Goal: Information Seeking & Learning: Check status

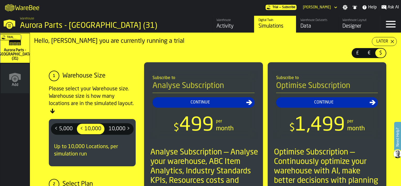
click at [232, 26] on div "Activity" at bounding box center [233, 26] width 33 height 7
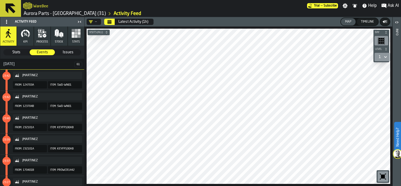
click at [111, 22] on icon "Calendar" at bounding box center [110, 22] width 4 height 3
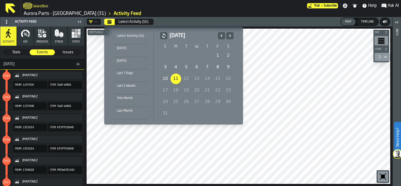
click at [125, 72] on div "Last 7 Days" at bounding box center [131, 73] width 34 height 6
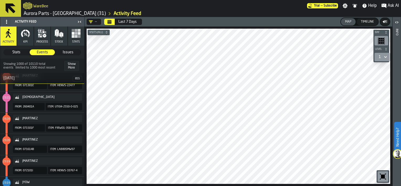
scroll to position [236, 0]
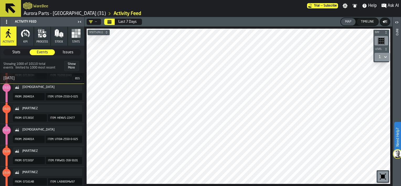
click at [25, 38] on button "KPI" at bounding box center [25, 36] width 16 height 19
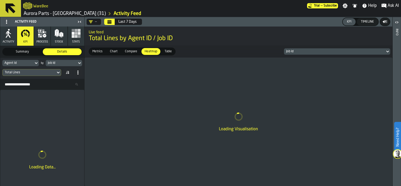
click at [12, 36] on icon "button" at bounding box center [8, 33] width 9 height 9
click at [95, 23] on div "—" at bounding box center [93, 22] width 8 height 4
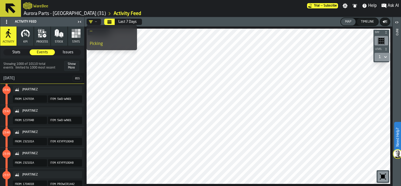
click at [16, 51] on span "Stats" at bounding box center [16, 52] width 25 height 5
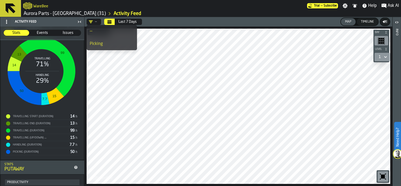
scroll to position [236, 0]
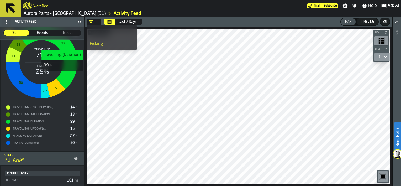
click at [62, 74] on icon "stat-" at bounding box center [48, 57] width 60 height 63
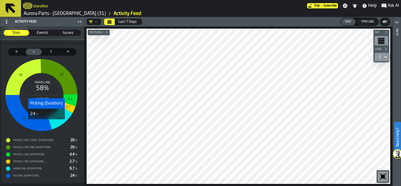
scroll to position [356, 0]
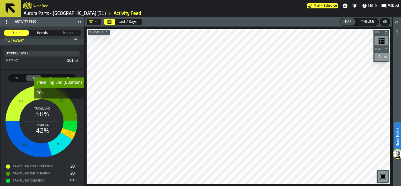
click at [59, 102] on icon "stat-" at bounding box center [59, 102] width 37 height 35
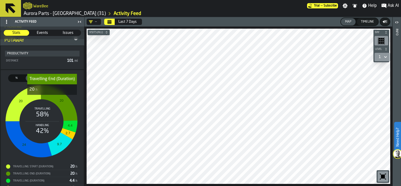
click at [40, 33] on span "Events" at bounding box center [42, 32] width 25 height 5
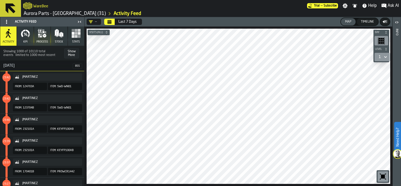
click at [58, 35] on icon "button" at bounding box center [58, 36] width 2 height 2
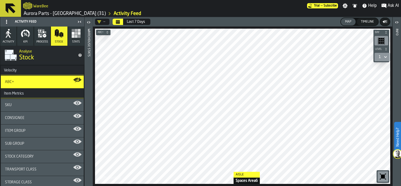
click at [229, 186] on html "Need Help? WareBee Trial — Subscribe Settings Notifications Help Ask AI Aurora …" at bounding box center [200, 93] width 401 height 186
click at [137, 0] on html "Need Help? WareBee Trial — Subscribe Settings Notifications Help Ask AI Aurora …" at bounding box center [200, 93] width 401 height 186
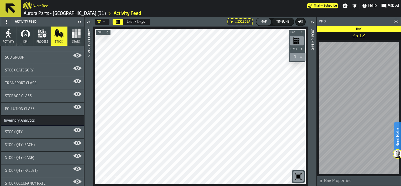
scroll to position [91, 0]
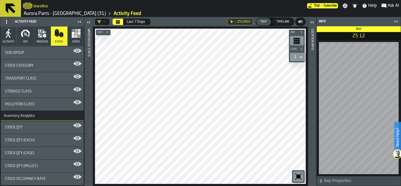
click at [76, 35] on icon "button" at bounding box center [75, 33] width 9 height 9
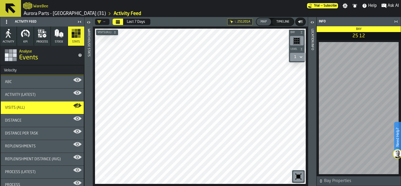
click at [59, 37] on polygon "button" at bounding box center [60, 37] width 2 height 2
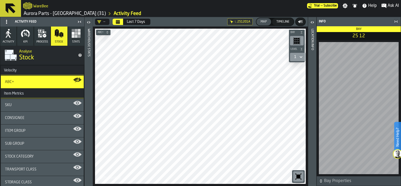
click at [13, 82] on span "ABC+" at bounding box center [9, 82] width 9 height 4
click at [332, 127] on main "Activity Feed Activity KPI process Stock Stats Analyse Stock Velocity ABC+ Item…" at bounding box center [200, 101] width 401 height 169
click at [314, 23] on icon "button-toggle-Open" at bounding box center [312, 22] width 6 height 6
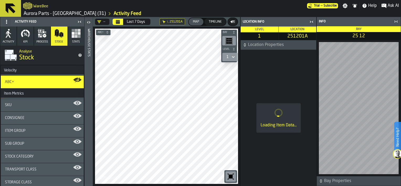
click at [313, 21] on icon "button-toggle-Close me" at bounding box center [312, 22] width 1 height 2
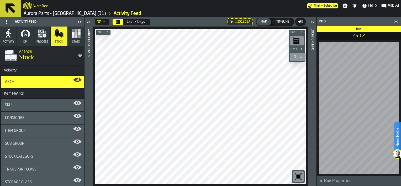
click at [395, 20] on icon "button-toggle-Close me" at bounding box center [396, 21] width 6 height 6
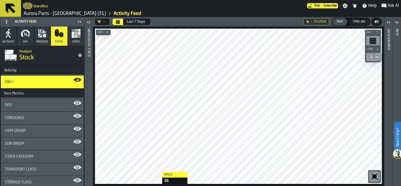
click at [157, 186] on html "Need Help? WareBee Trial — Subscribe Settings Notifications Help Ask AI Aurora …" at bounding box center [200, 93] width 401 height 186
click at [172, 3] on main "WareBee Trial — Subscribe Settings Notifications Help Ask AI Aurora Parts - [GE…" at bounding box center [200, 93] width 401 height 186
click at [168, 19] on div "— Last 7 Days L. 251201A Map Timeline Aisle 16 Bay Level 1 M A K I N G W A R E …" at bounding box center [238, 101] width 291 height 169
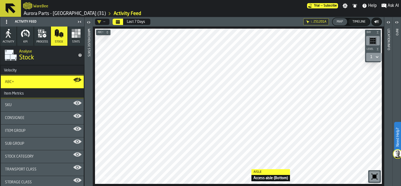
click at [246, 169] on div at bounding box center [238, 106] width 287 height 155
click at [361, 20] on div "Timeline" at bounding box center [359, 22] width 17 height 4
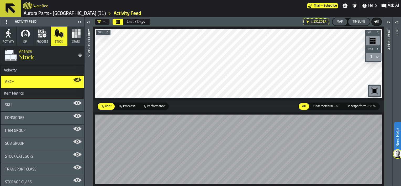
click at [93, 162] on div at bounding box center [238, 149] width 291 height 74
click at [123, 106] on span "By Proccess" at bounding box center [127, 106] width 21 height 5
click at [210, 96] on div "— Last 7 Days L. 251201A Map Timeline Bay Level 1 M A K I N G W A R E H O U S E…" at bounding box center [238, 101] width 291 height 169
click at [147, 107] on span "By Performance" at bounding box center [154, 106] width 27 height 5
click at [343, 21] on div "Map" at bounding box center [340, 22] width 11 height 4
